Goal: Information Seeking & Learning: Learn about a topic

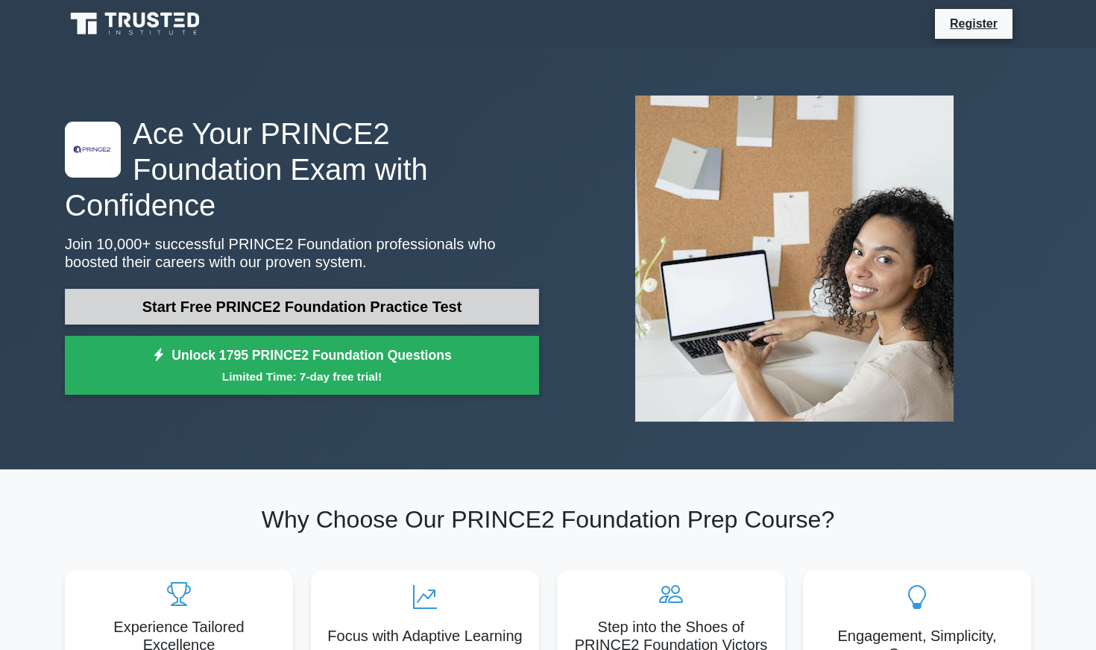
click at [286, 293] on link "Start Free PRINCE2 Foundation Practice Test" at bounding box center [302, 307] width 474 height 36
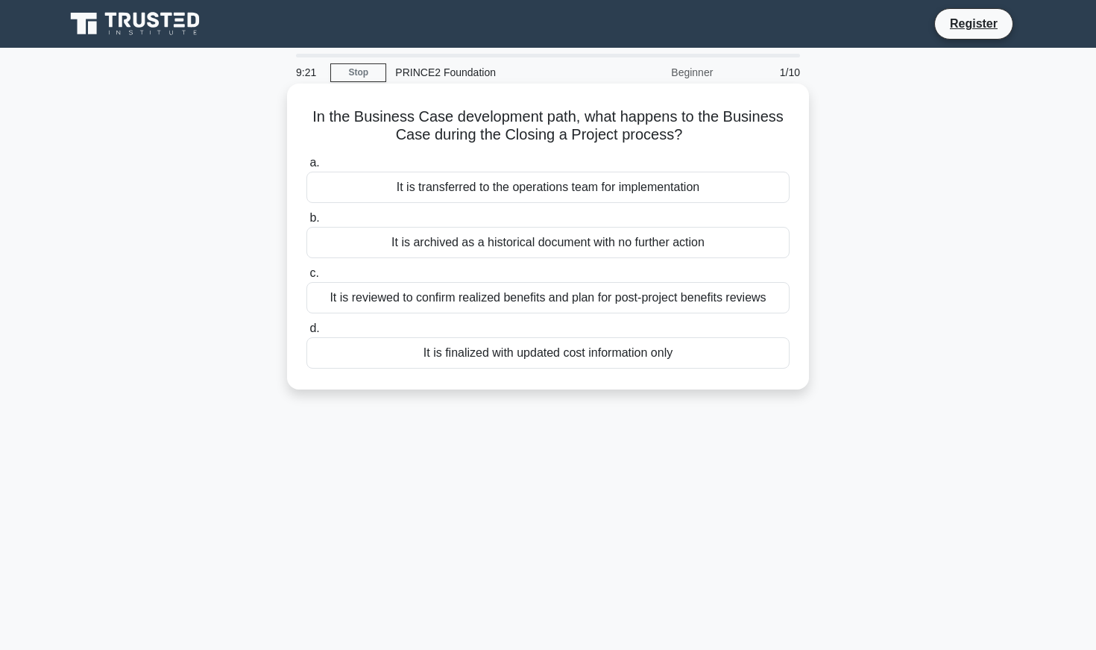
click at [438, 299] on div "It is reviewed to confirm realized benefits and plan for post-project benefits …" at bounding box center [547, 297] width 483 height 31
click at [306, 278] on input "c. It is reviewed to confirm realized benefits and plan for post-project benefi…" at bounding box center [306, 273] width 0 height 10
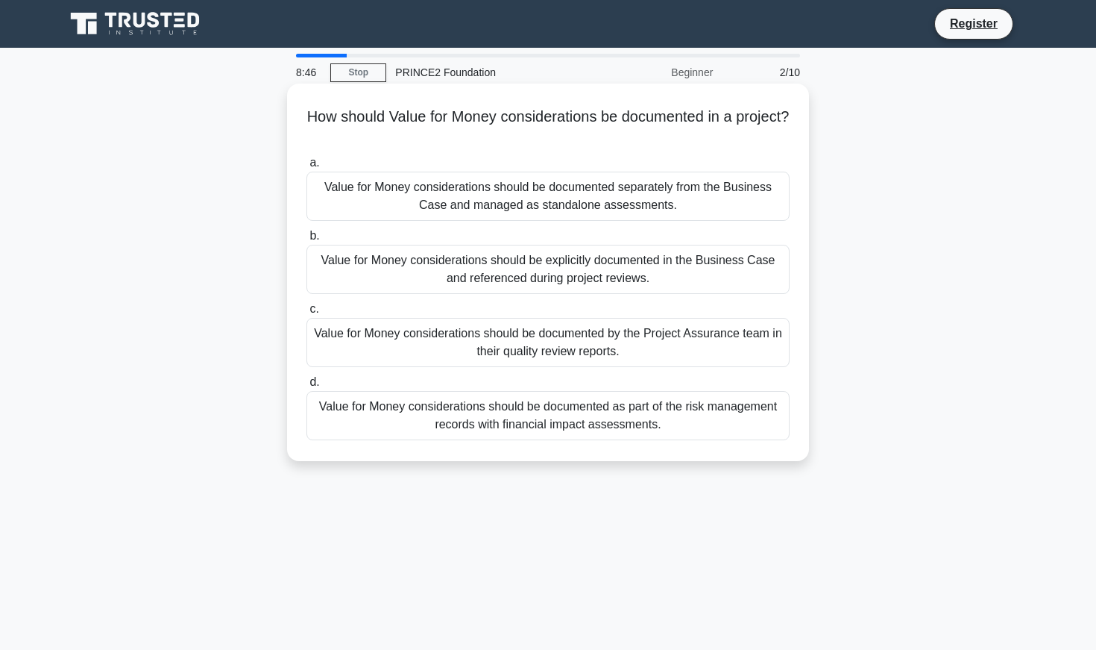
click at [419, 265] on div "Value for Money considerations should be explicitly documented in the Business …" at bounding box center [547, 269] width 483 height 49
click at [306, 241] on input "b. Value for Money considerations should be explicitly documented in the Busine…" at bounding box center [306, 236] width 0 height 10
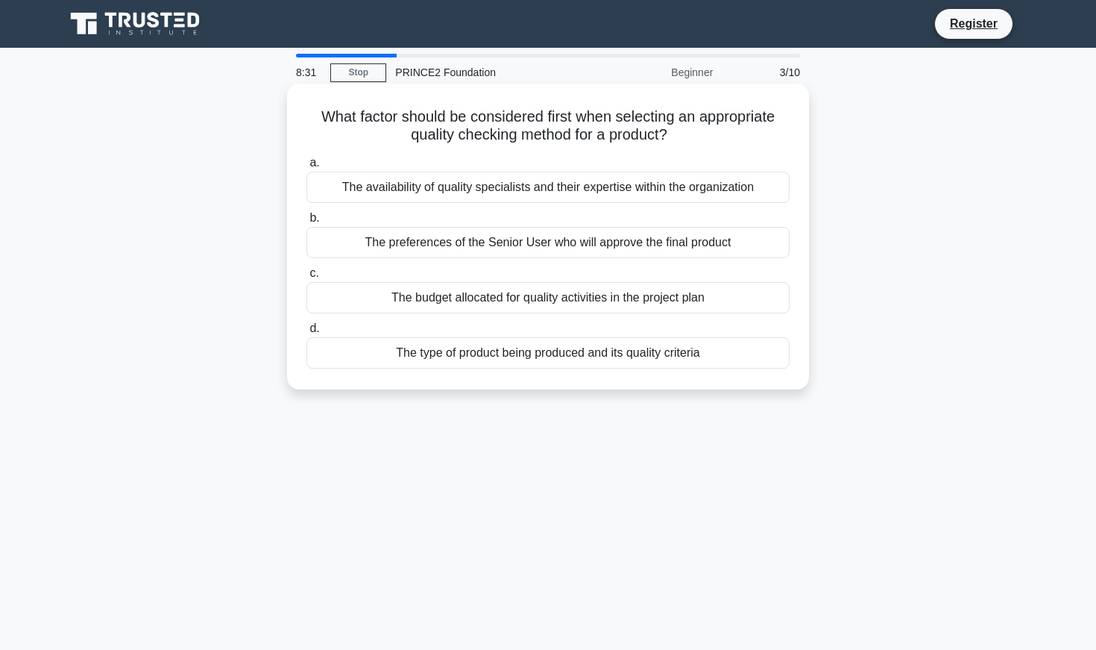
click at [400, 352] on div "The type of product being produced and its quality criteria" at bounding box center [547, 352] width 483 height 31
click at [306, 333] on input "d. The type of product being produced and its quality criteria" at bounding box center [306, 329] width 0 height 10
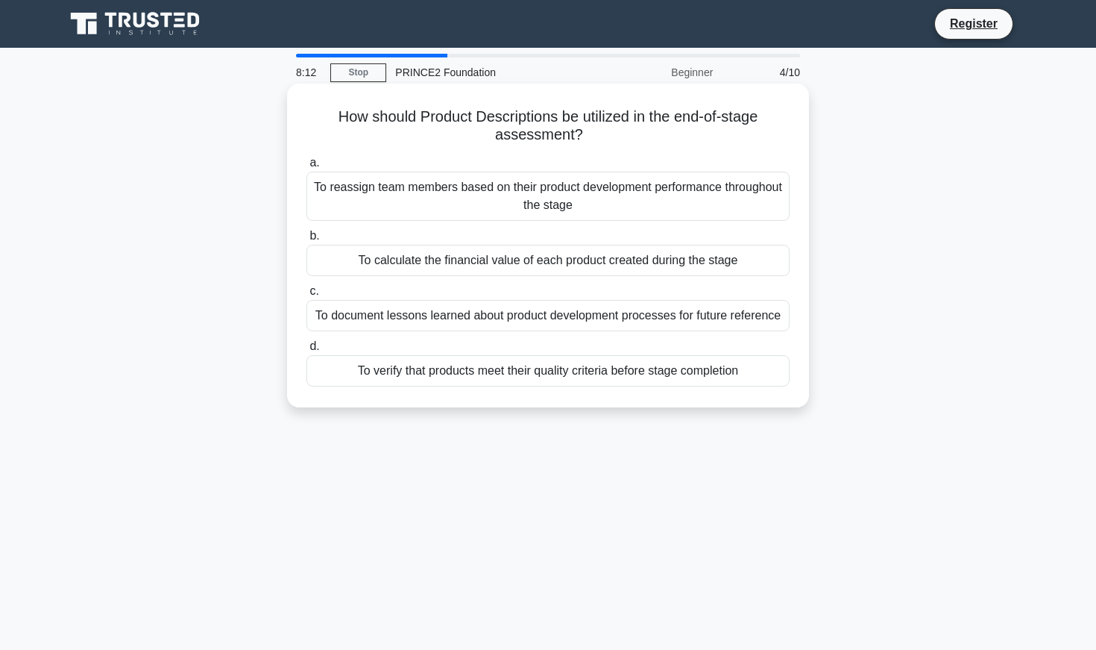
click at [414, 368] on div "To verify that products meet their quality criteria before stage completion" at bounding box center [547, 370] width 483 height 31
click at [306, 351] on input "d. To verify that products meet their quality criteria before stage completion" at bounding box center [306, 347] width 0 height 10
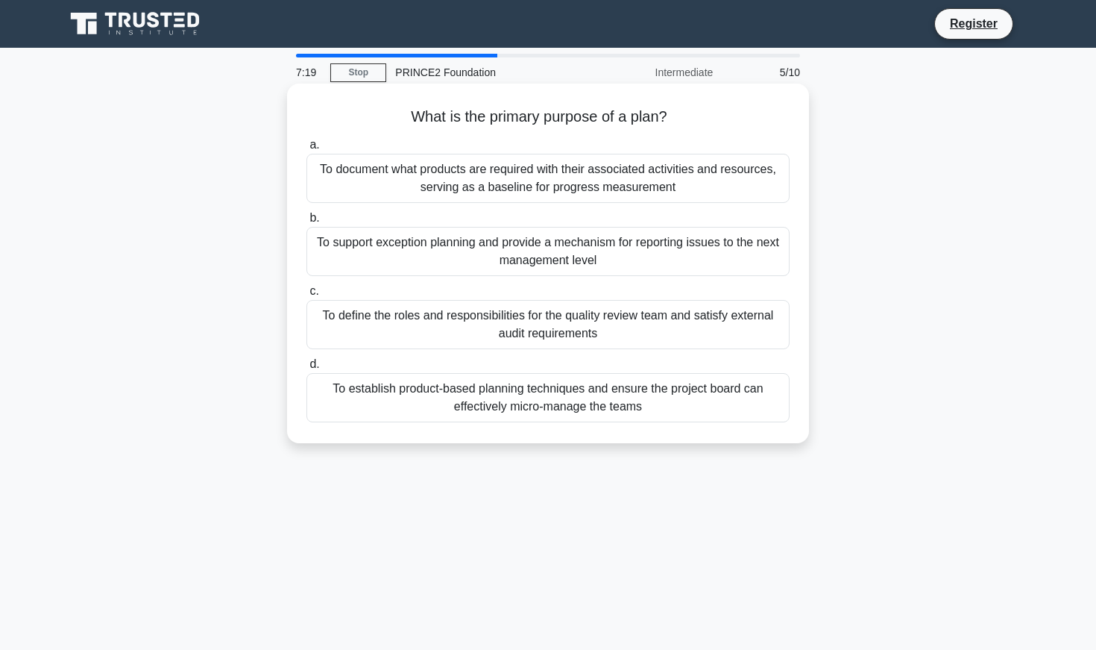
click at [394, 245] on div "To support exception planning and provide a mechanism for reporting issues to t…" at bounding box center [547, 251] width 483 height 49
click at [306, 223] on input "b. To support exception planning and provide a mechanism for reporting issues t…" at bounding box center [306, 218] width 0 height 10
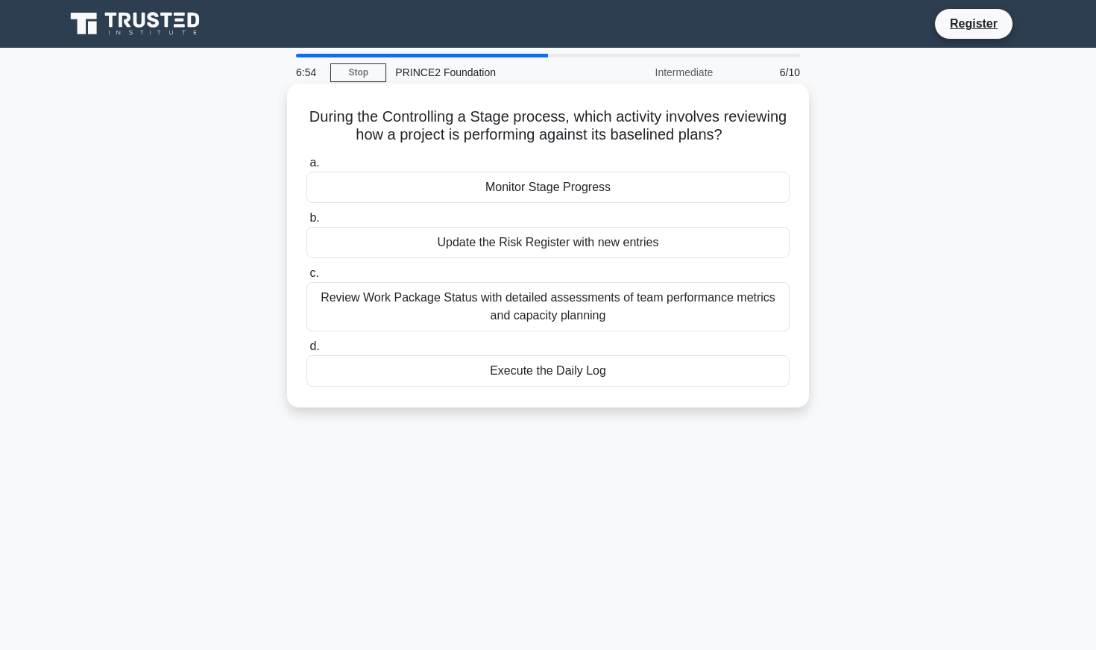
click at [491, 197] on div "Monitor Stage Progress" at bounding box center [547, 187] width 483 height 31
click at [306, 168] on input "a. Monitor Stage Progress" at bounding box center [306, 163] width 0 height 10
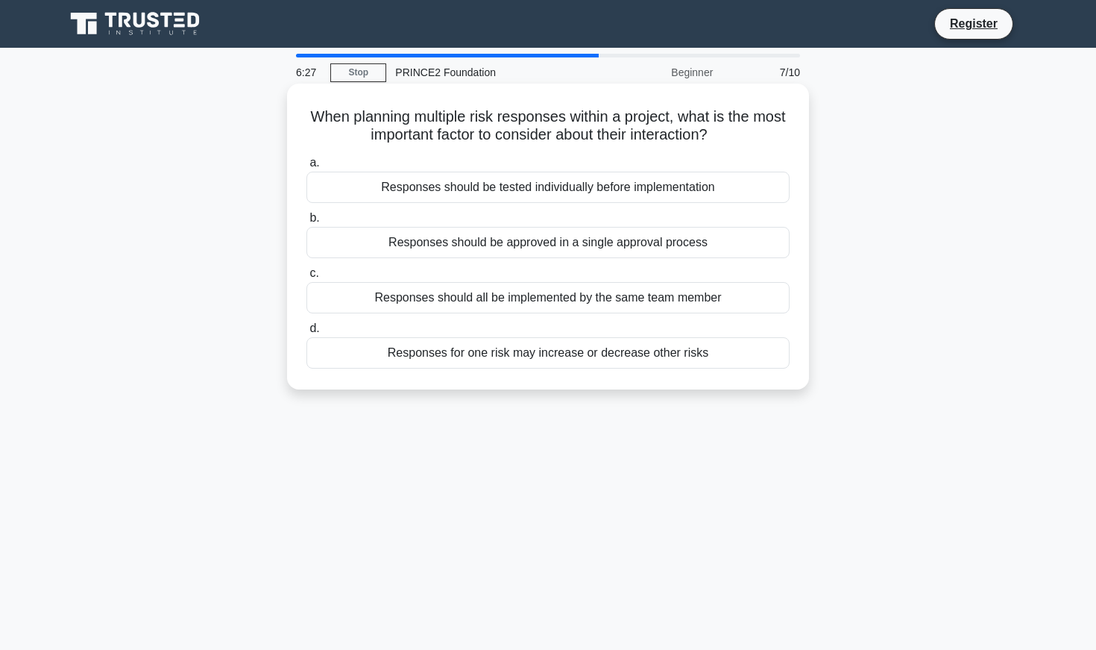
click at [548, 354] on div "Responses for one risk may increase or decrease other risks" at bounding box center [547, 352] width 483 height 31
click at [306, 333] on input "d. Responses for one risk may increase or decrease other risks" at bounding box center [306, 329] width 0 height 10
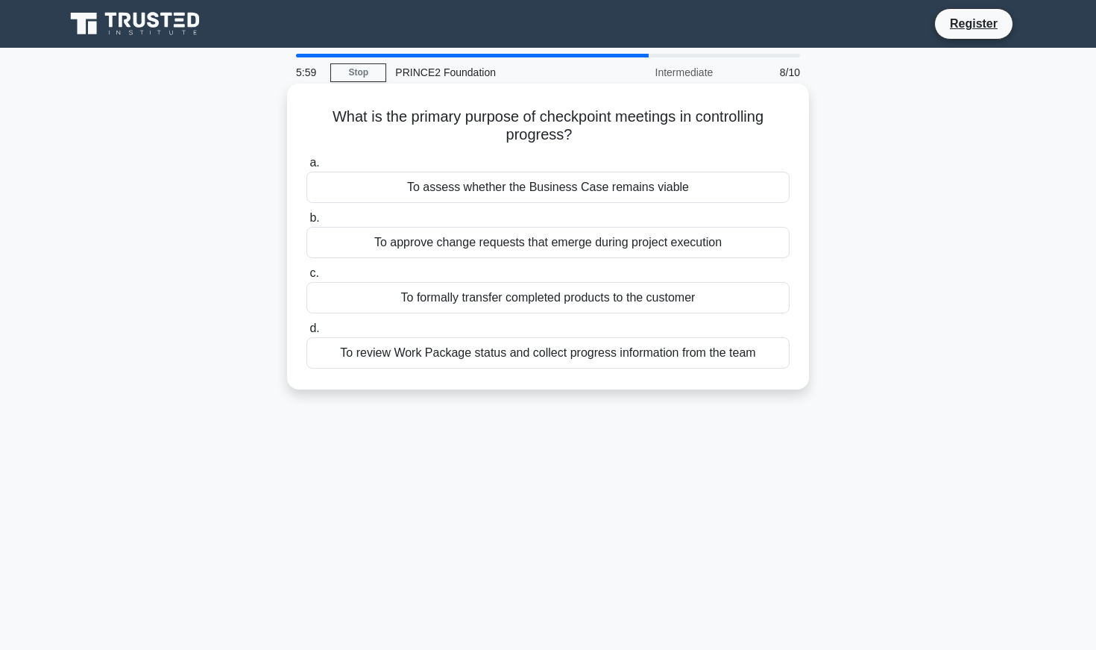
click at [496, 356] on div "To review Work Package status and collect progress information from the team" at bounding box center [547, 352] width 483 height 31
click at [306, 333] on input "d. To review Work Package status and collect progress information from the team" at bounding box center [306, 329] width 0 height 10
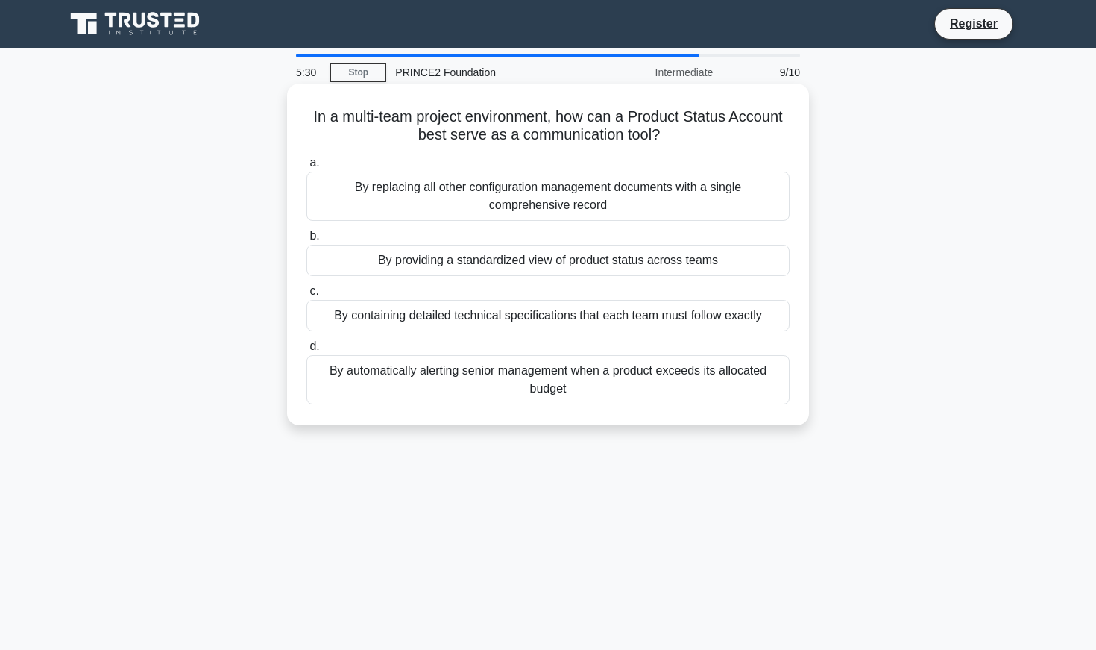
click at [529, 260] on div "By providing a standardized view of product status across teams" at bounding box center [547, 260] width 483 height 31
click at [306, 241] on input "b. By providing a standardized view of product status across teams" at bounding box center [306, 236] width 0 height 10
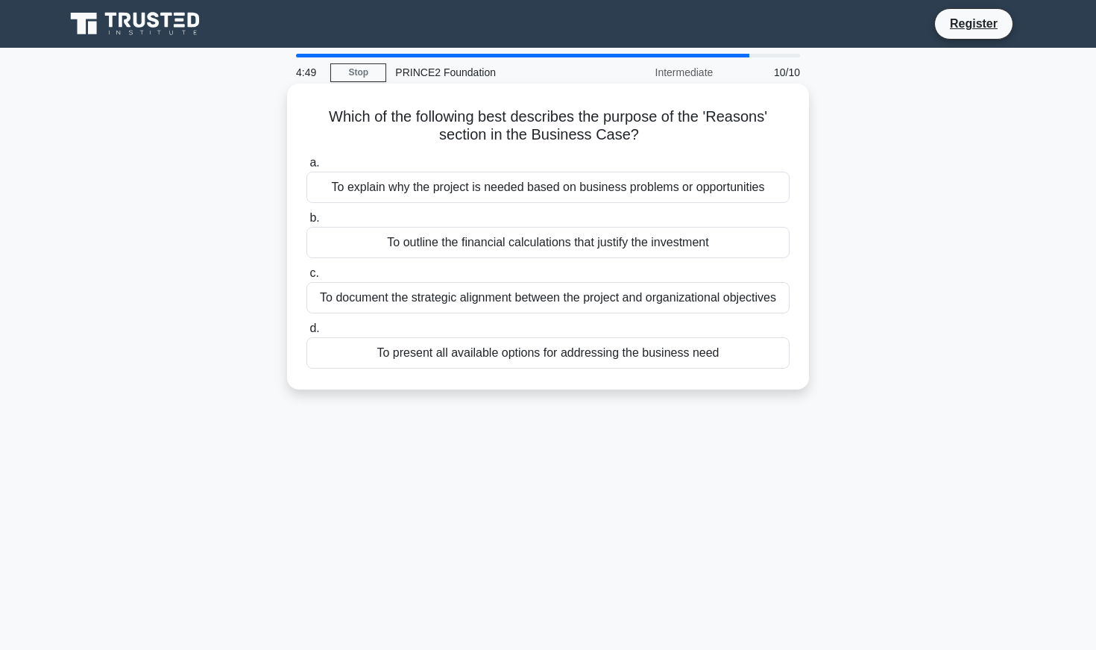
click at [541, 298] on div "To document the strategic alignment between the project and organizational obje…" at bounding box center [547, 297] width 483 height 31
click at [306, 278] on input "c. To document the strategic alignment between the project and organizational o…" at bounding box center [306, 273] width 0 height 10
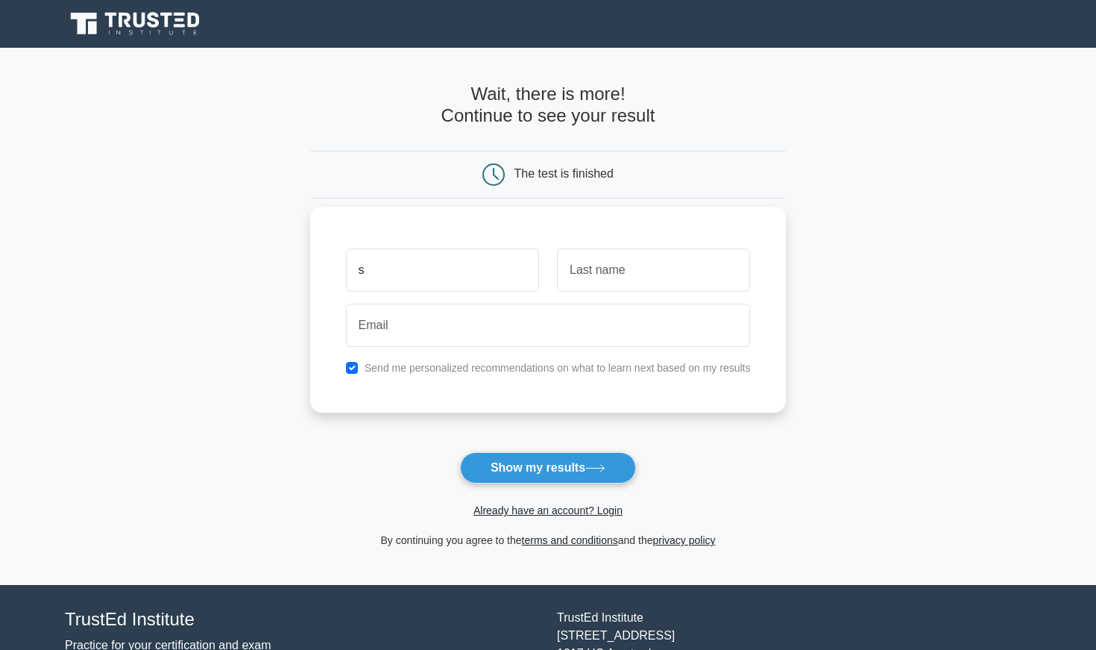
type input "s"
click at [547, 467] on button "Show my results" at bounding box center [548, 467] width 176 height 31
type input "tef"
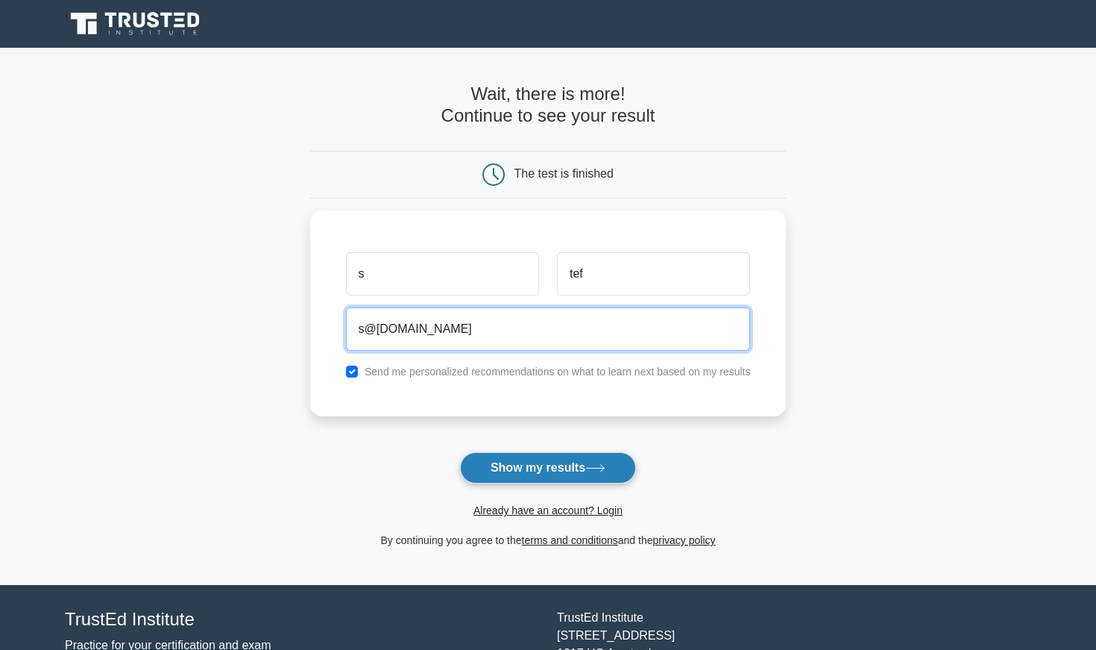
type input "s@thuis.be"
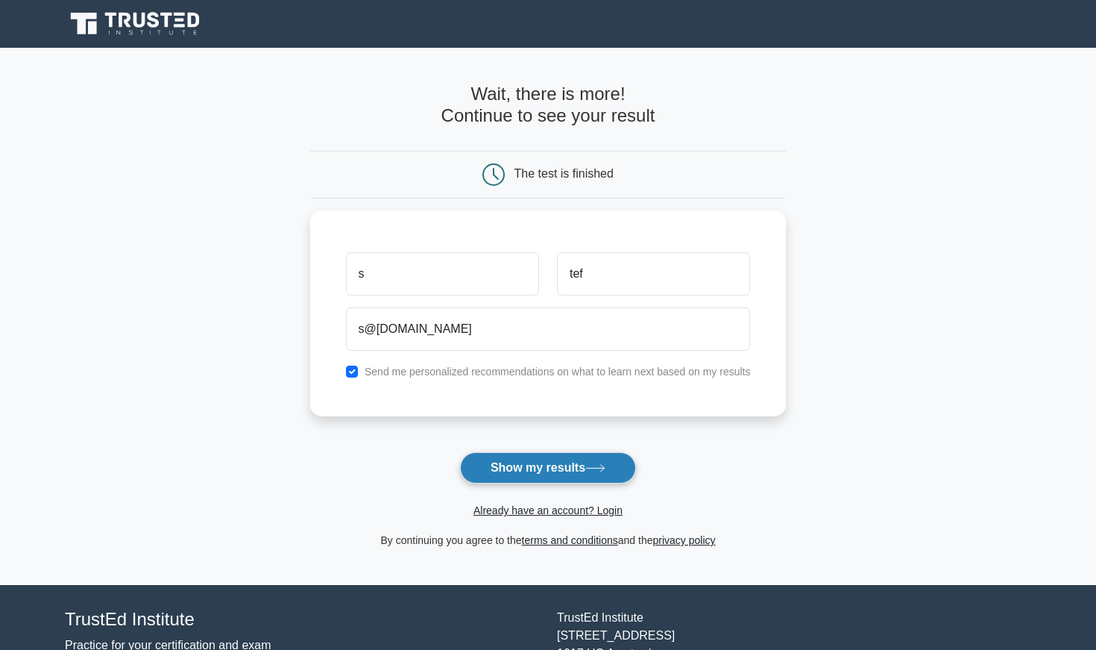
click at [567, 468] on button "Show my results" at bounding box center [548, 467] width 176 height 31
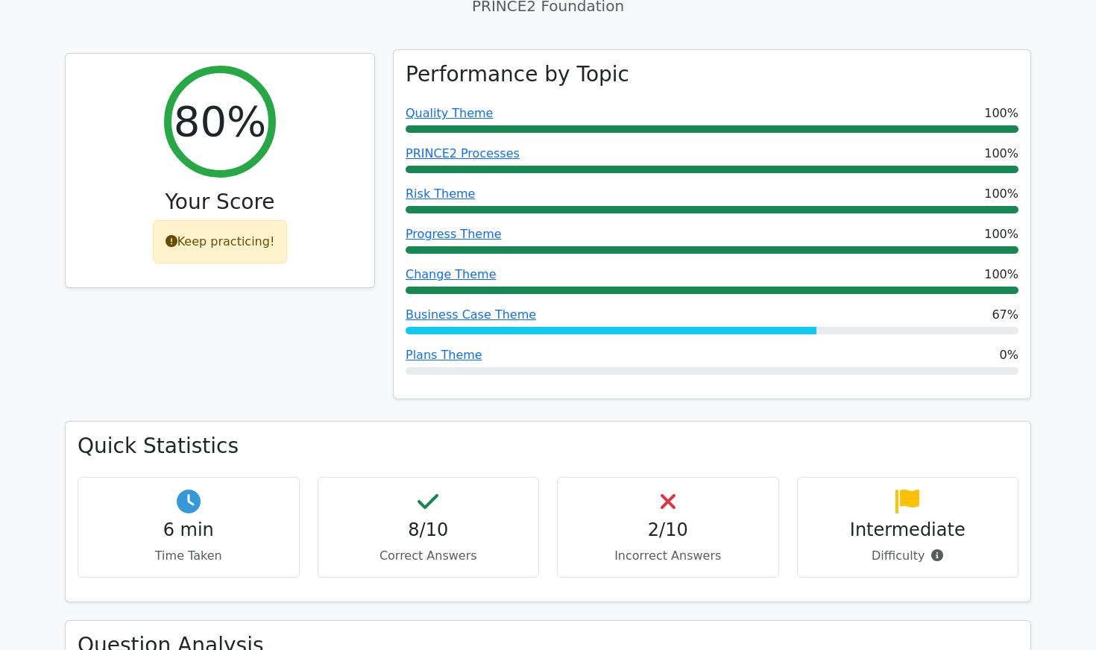
scroll to position [576, 0]
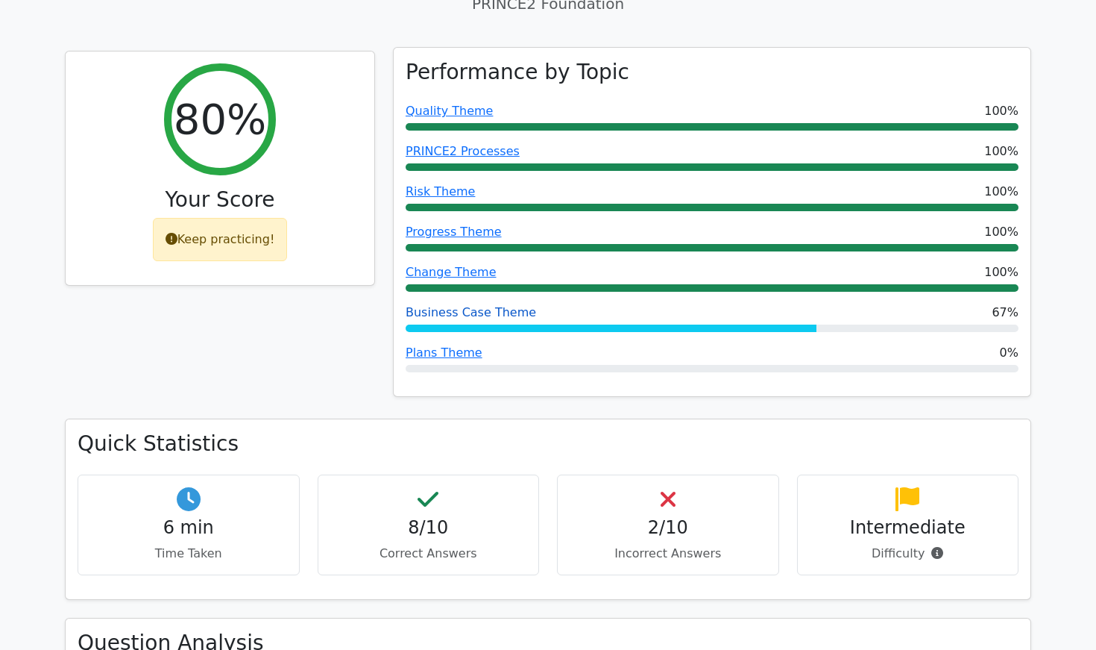
click at [430, 305] on link "Business Case Theme" at bounding box center [471, 312] width 130 height 14
